Goal: Transaction & Acquisition: Purchase product/service

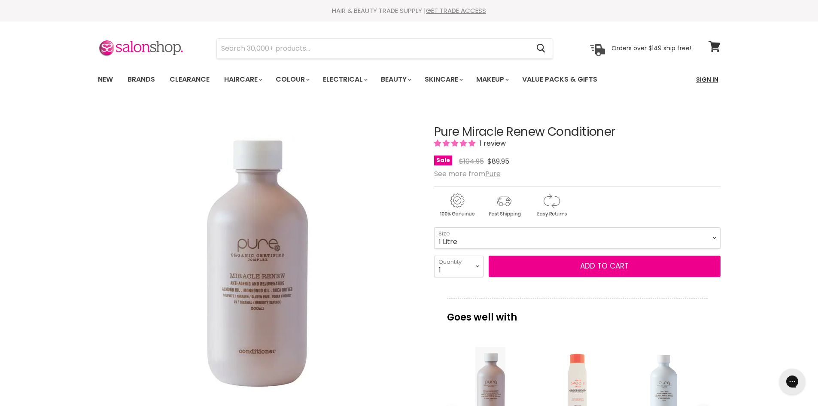
click at [704, 83] on link "Sign In" at bounding box center [707, 79] width 33 height 18
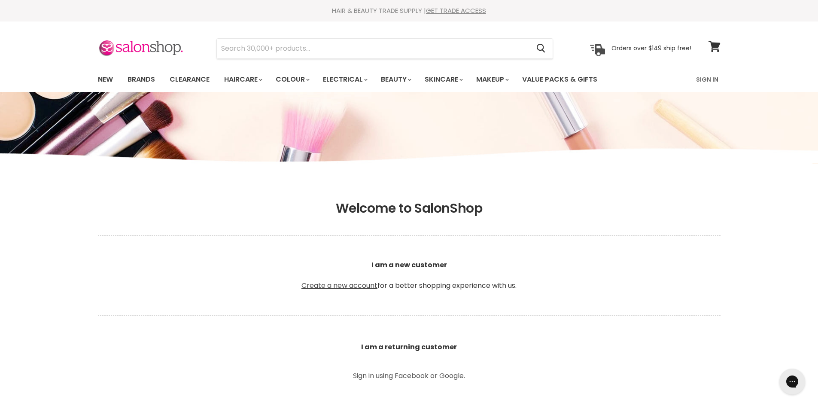
click at [363, 288] on link "Create a new account" at bounding box center [340, 285] width 76 height 10
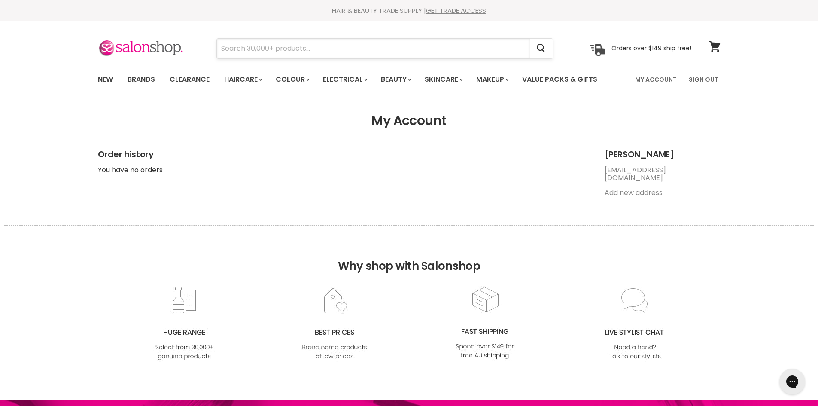
click at [393, 40] on input "Search" at bounding box center [373, 49] width 313 height 20
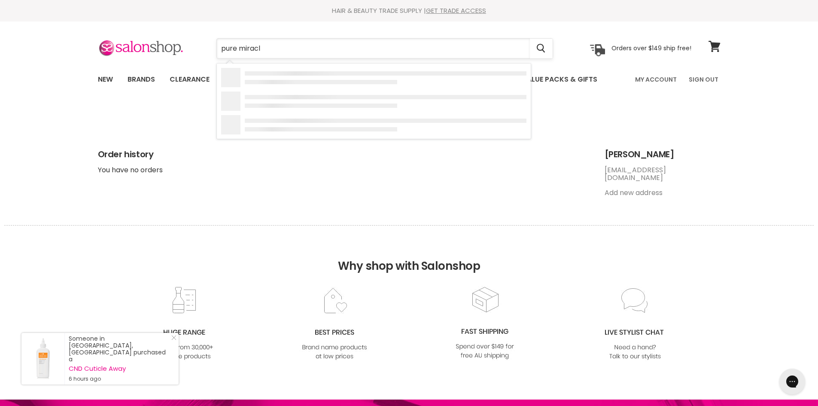
type input "pure miracle"
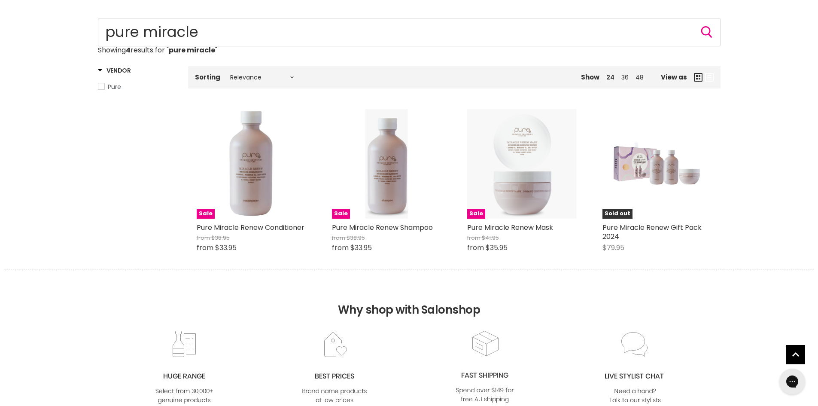
scroll to position [172, 0]
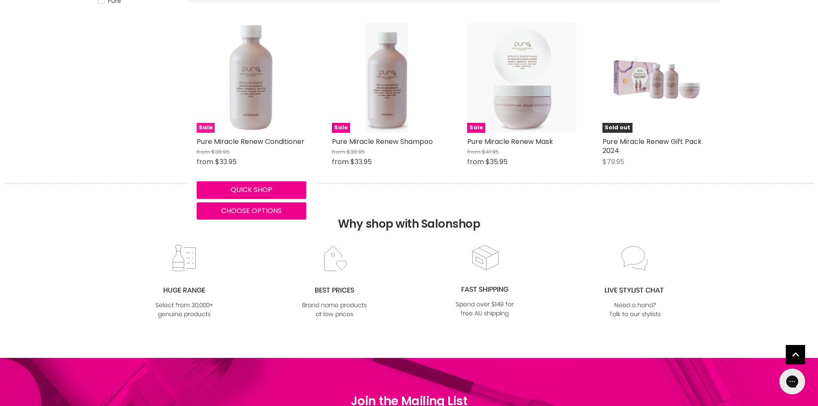
click at [265, 91] on img "Main content" at bounding box center [252, 78] width 110 height 110
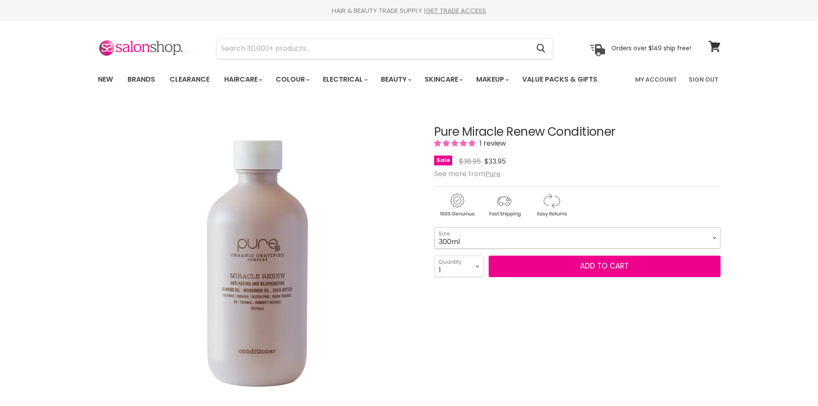
drag, startPoint x: 0, startPoint y: 0, endPoint x: 545, endPoint y: 231, distance: 592.5
click at [545, 231] on select "300ml 1 Litre" at bounding box center [577, 237] width 286 height 21
click at [434, 227] on select "300ml 1 Litre" at bounding box center [577, 237] width 286 height 21
select select "1 Litre"
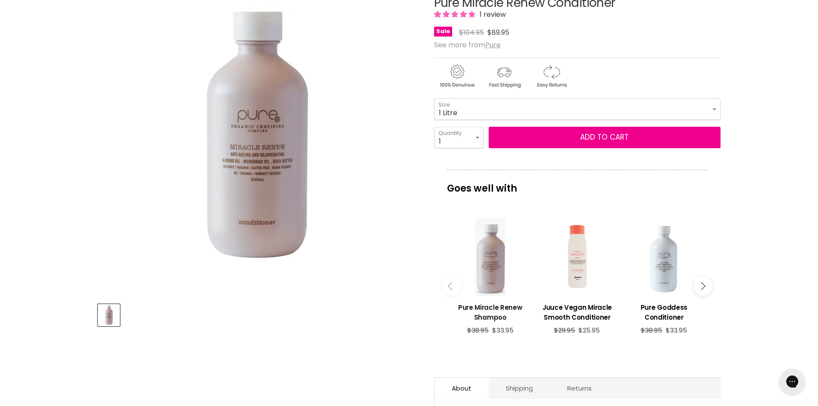
scroll to position [43, 0]
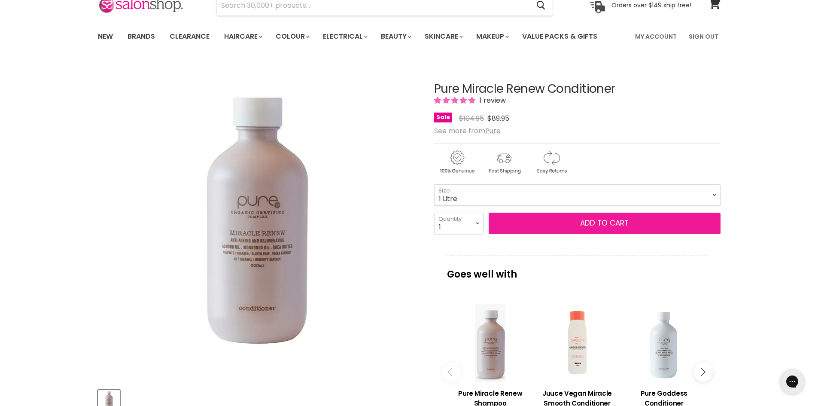
click at [611, 221] on button "Add to cart" at bounding box center [605, 223] width 232 height 21
click at [591, 222] on button "Add to cart" at bounding box center [605, 223] width 232 height 21
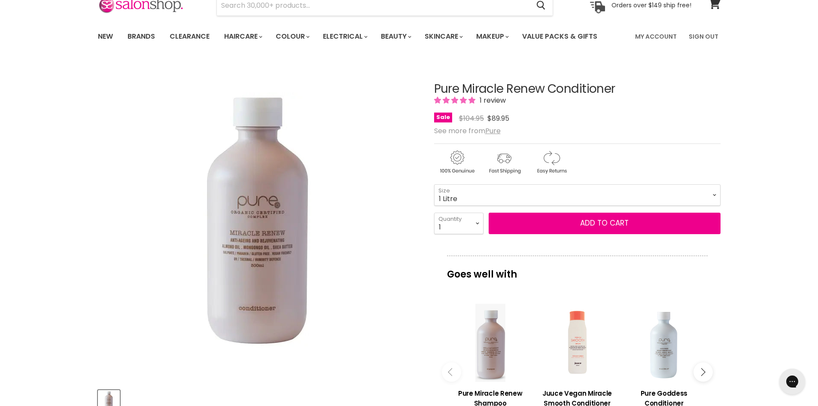
scroll to position [0, 0]
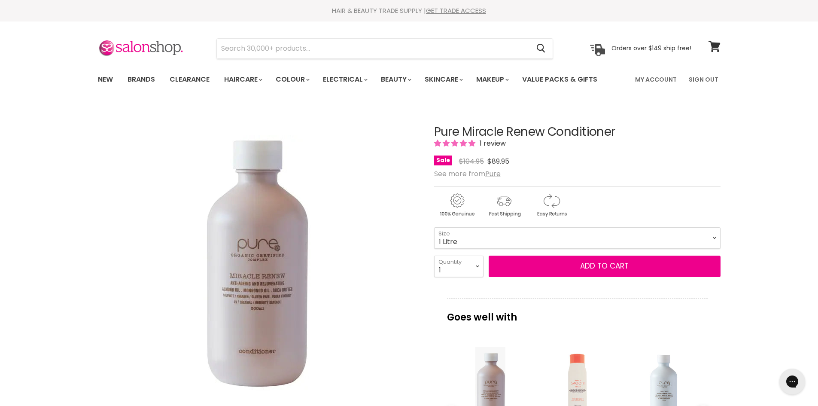
click at [393, 378] on div "Click or scroll to zoom Tap or pinch to zoom" at bounding box center [258, 264] width 321 height 321
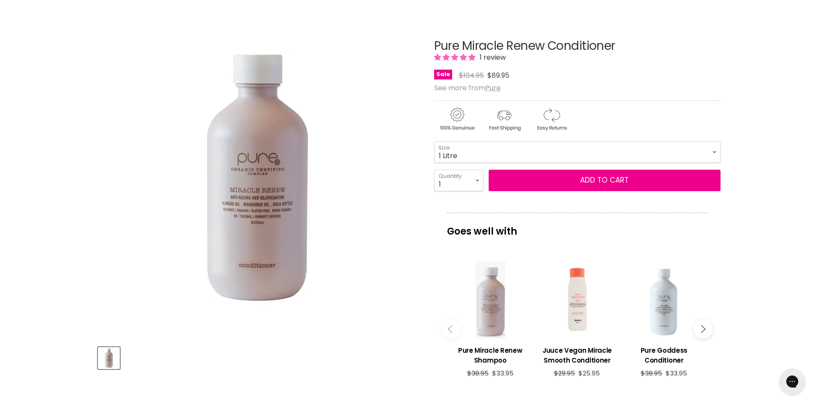
click at [494, 292] on div "Main content" at bounding box center [490, 300] width 78 height 78
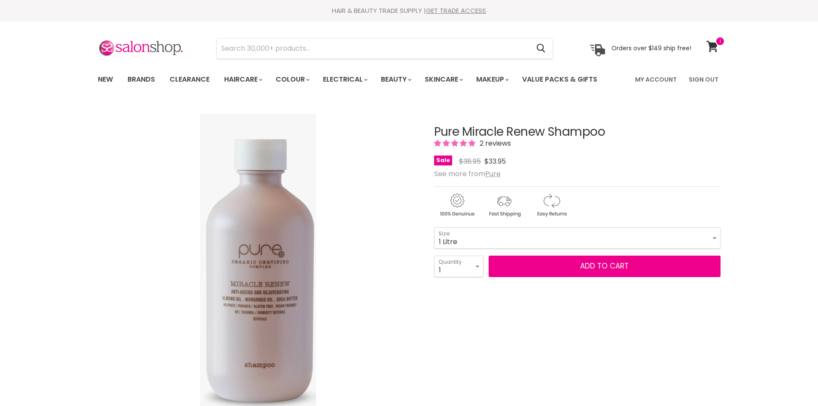
select select "1 Litre"
click at [493, 349] on div "Main content" at bounding box center [577, 386] width 286 height 195
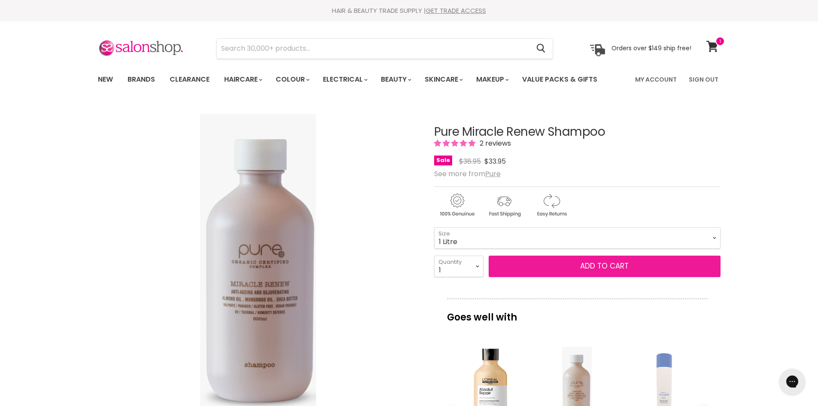
click at [547, 268] on button "Add to cart" at bounding box center [605, 266] width 232 height 21
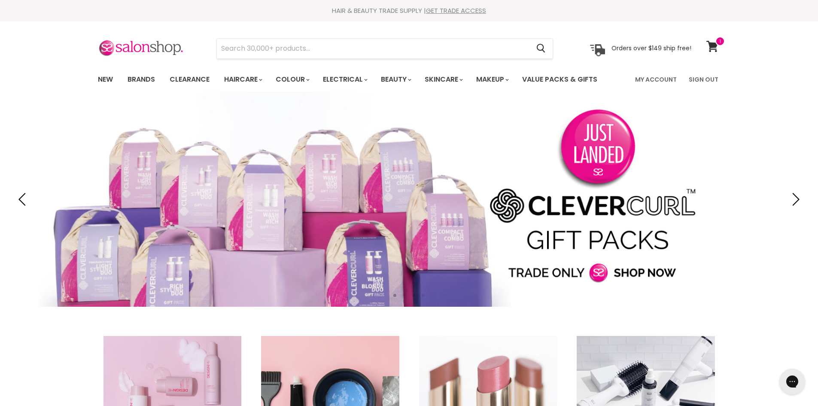
scroll to position [43, 0]
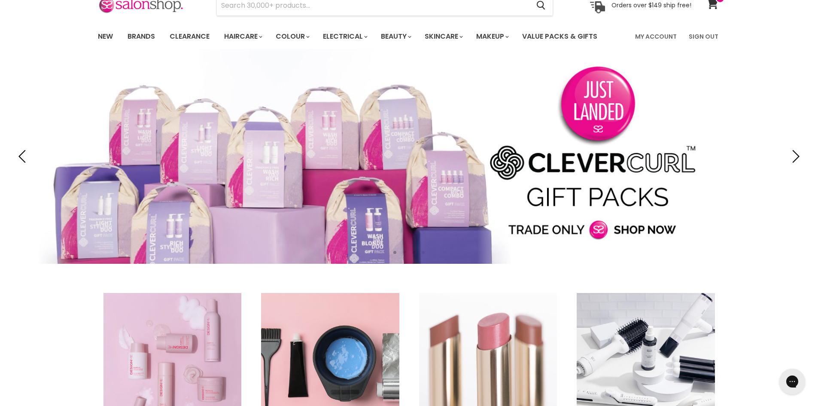
click at [643, 190] on link "Slide 1 of 4" at bounding box center [409, 156] width 818 height 215
